Goal: Task Accomplishment & Management: Complete application form

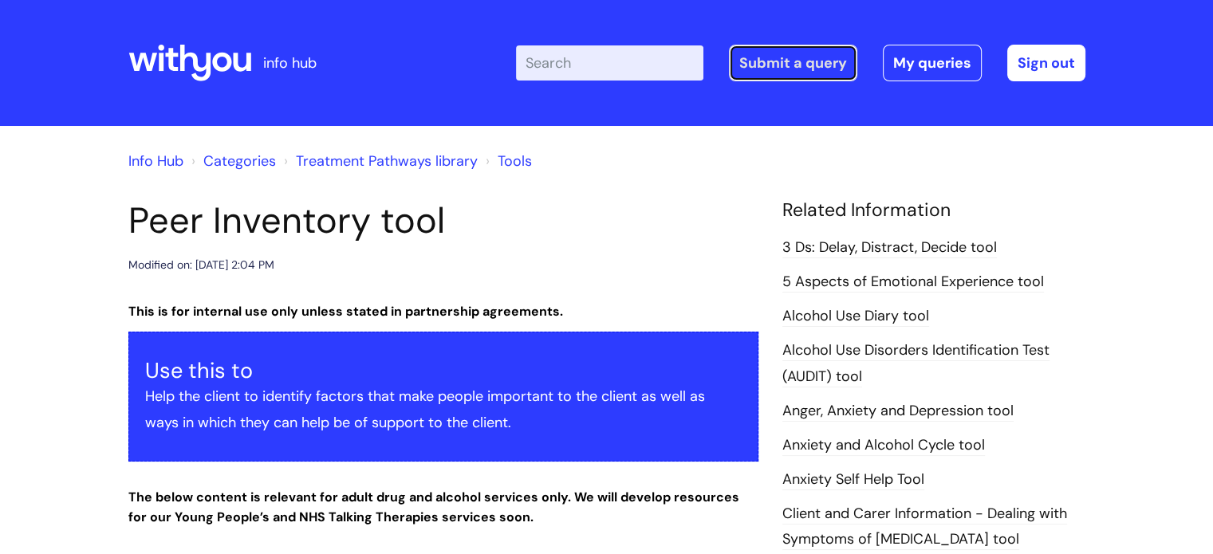
click at [795, 63] on link "Submit a query" at bounding box center [793, 63] width 128 height 37
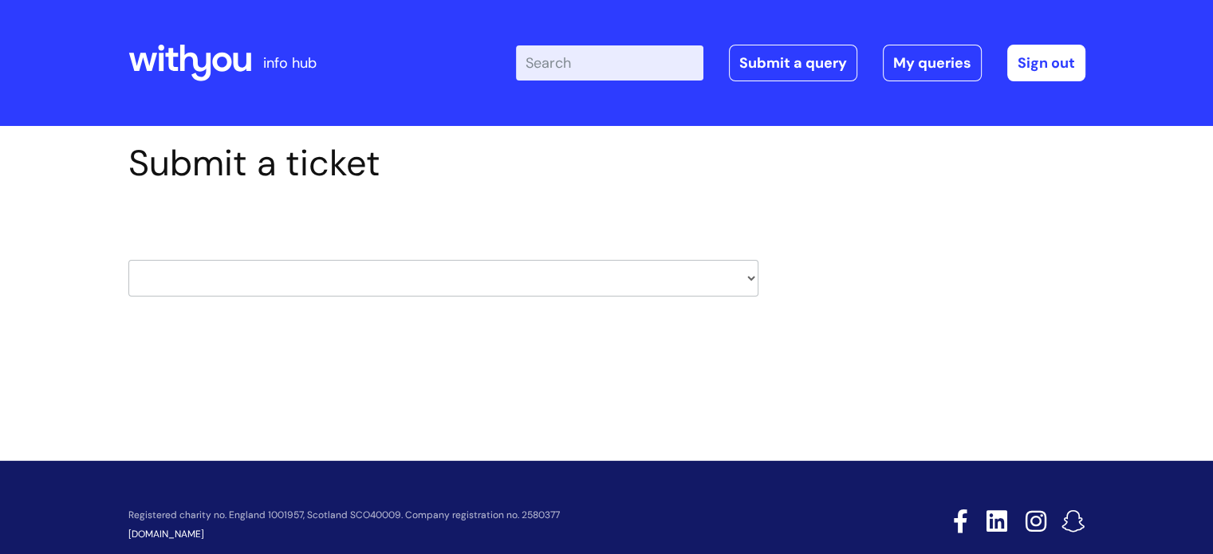
click at [441, 275] on select "HR / People IT and Support Clinical Drug Alerts Finance Accounts Data Support T…" at bounding box center [443, 278] width 630 height 37
select select "systems"
click at [128, 260] on select "HR / People IT and Support Clinical Drug Alerts Finance Accounts Data Support T…" at bounding box center [443, 278] width 630 height 37
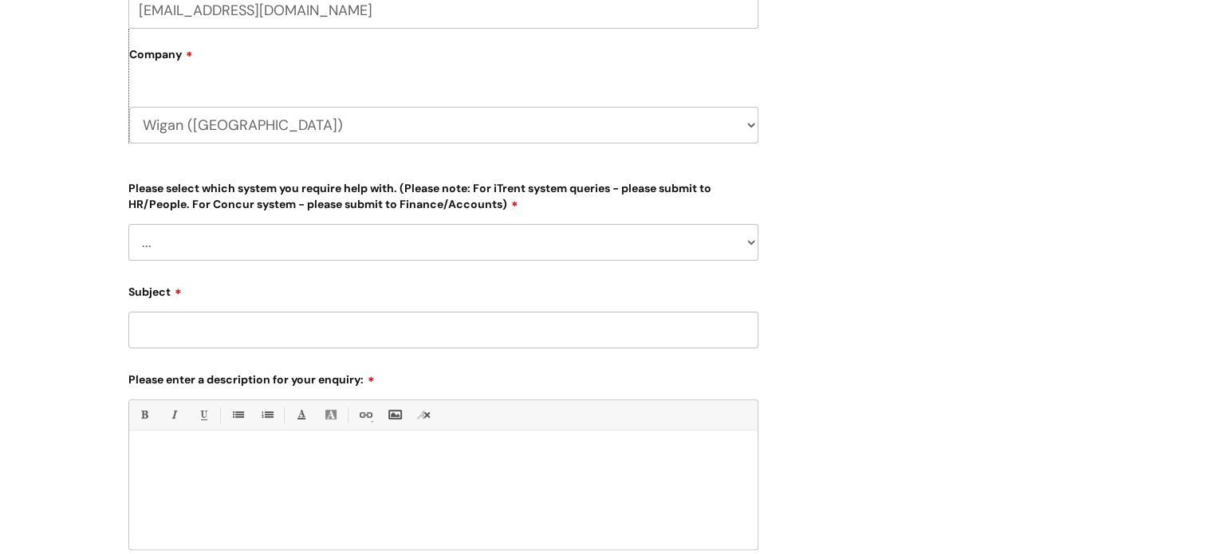
scroll to position [374, 0]
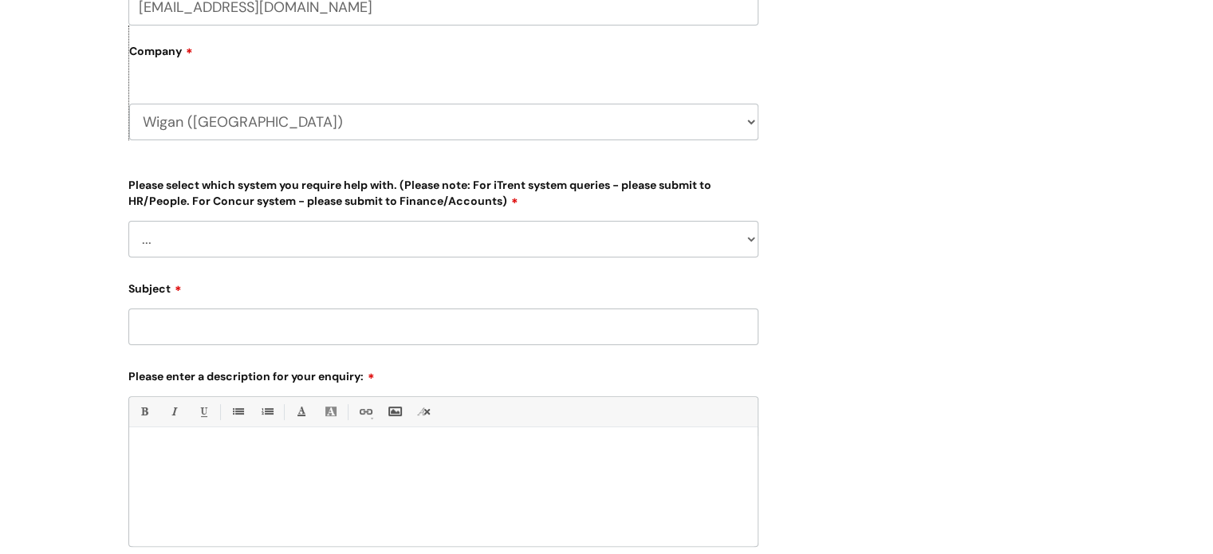
click at [629, 225] on select "... Ulysses Helpdesk Monday.com Nebula fault ILLY CarePath fault Halo fault E-c…" at bounding box center [443, 239] width 630 height 37
select select "Nebula fault"
click at [128, 221] on select "... Ulysses Helpdesk Monday.com Nebula fault ILLY CarePath fault Halo fault E-c…" at bounding box center [443, 239] width 630 height 37
click at [257, 323] on input "Subject" at bounding box center [443, 327] width 630 height 37
type input "Restrict nebula record"
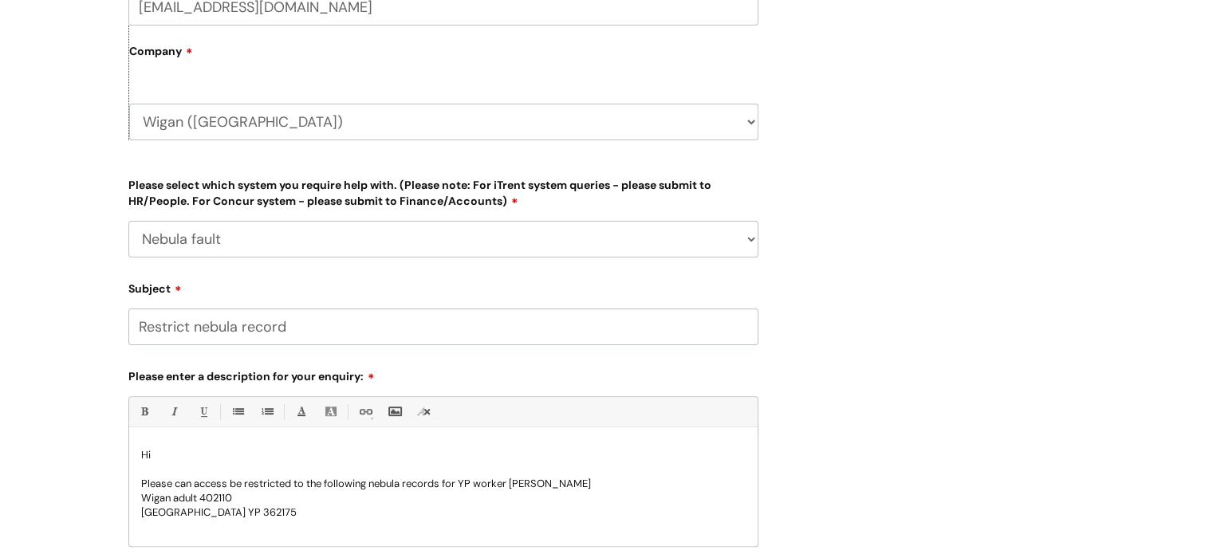
click at [612, 494] on p "Wigan adult 402110" at bounding box center [443, 498] width 605 height 14
click at [609, 483] on p "Please can access be restricted to the following nebula records for YP worker M…" at bounding box center [443, 484] width 605 height 14
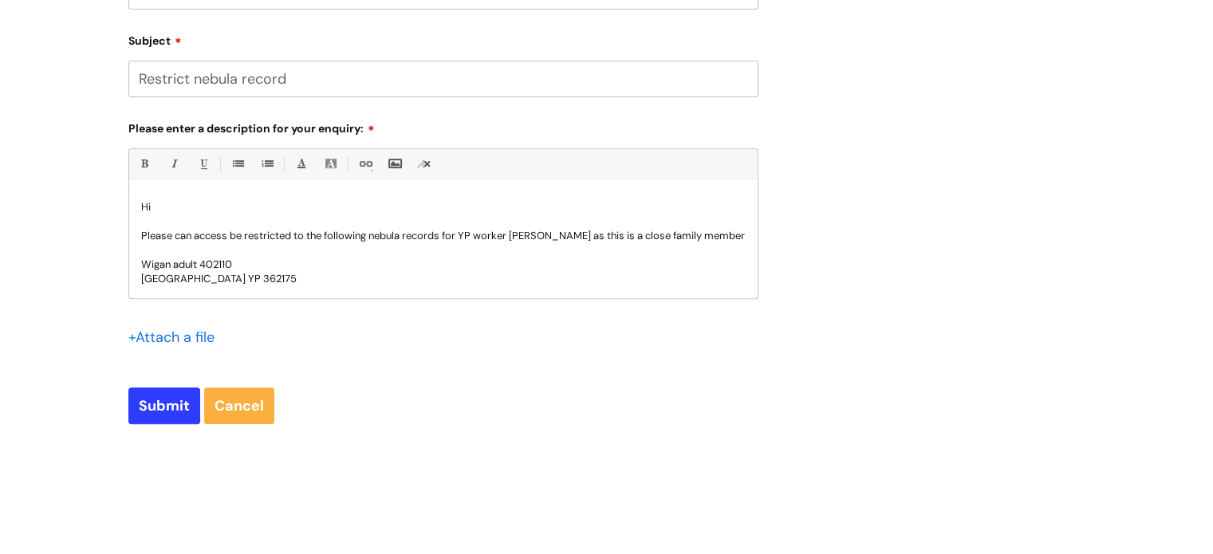
scroll to position [624, 0]
click at [302, 278] on p "Wigan YP 362175" at bounding box center [443, 277] width 605 height 14
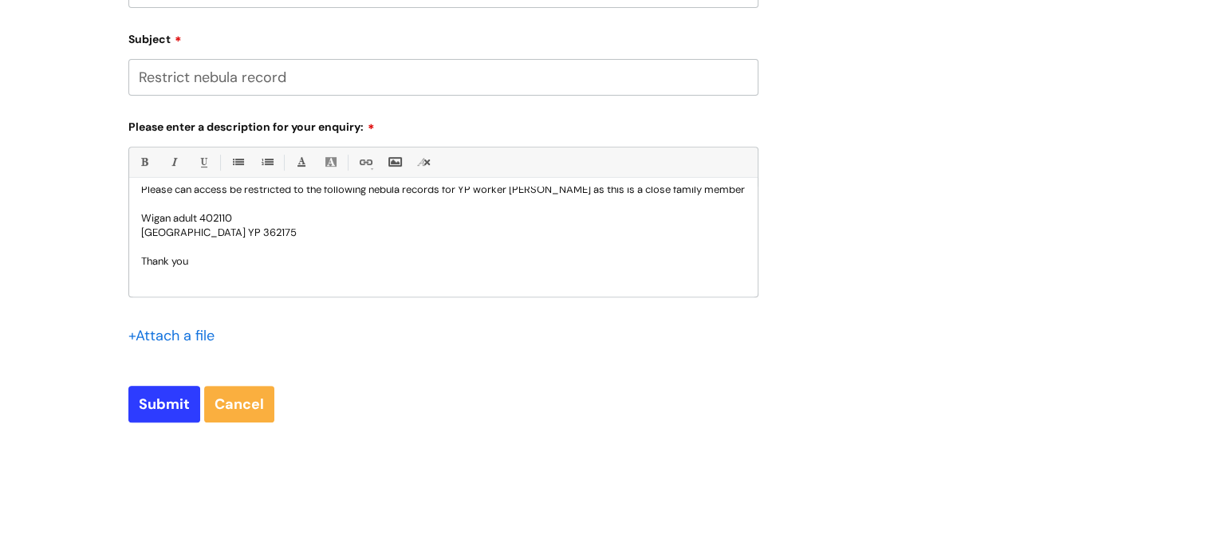
scroll to position [58, 0]
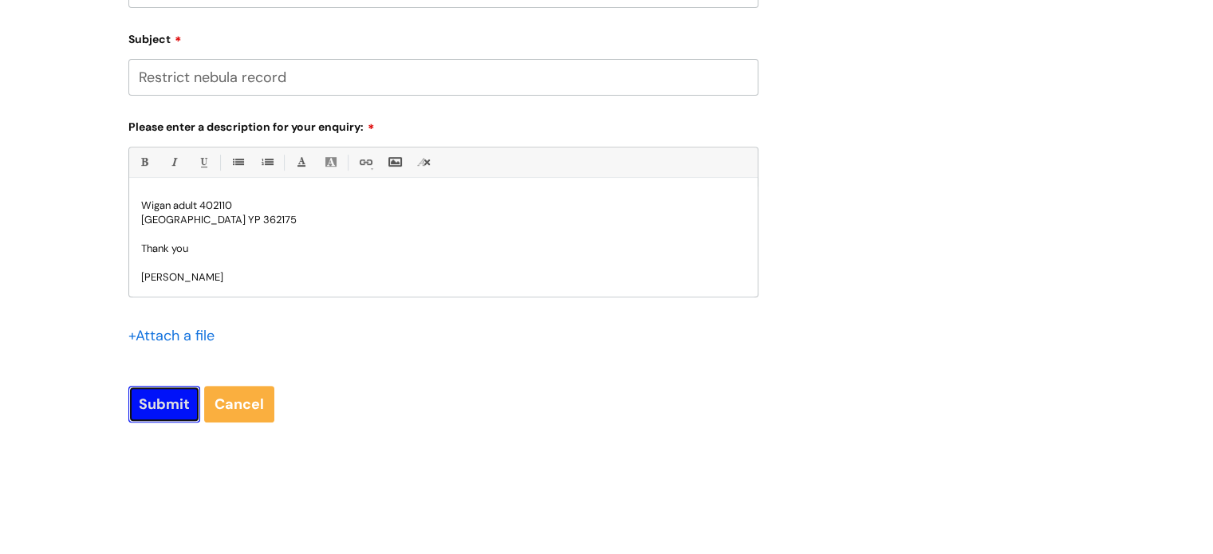
click at [160, 401] on input "Submit" at bounding box center [164, 404] width 72 height 37
type input "Please Wait..."
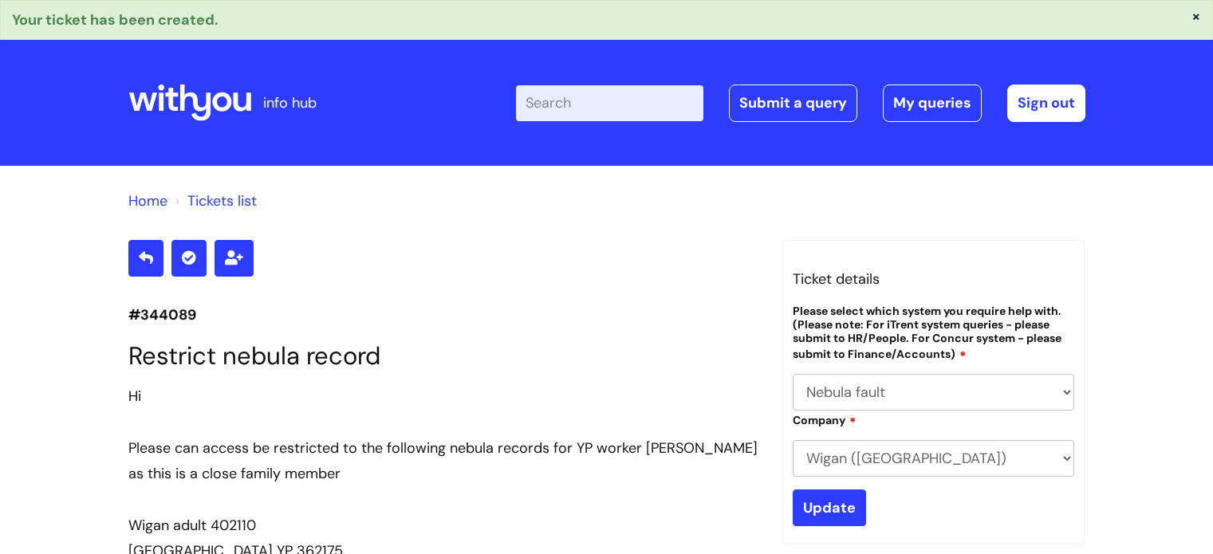
select select "Nebula fault"
